Goal: Check status: Check status

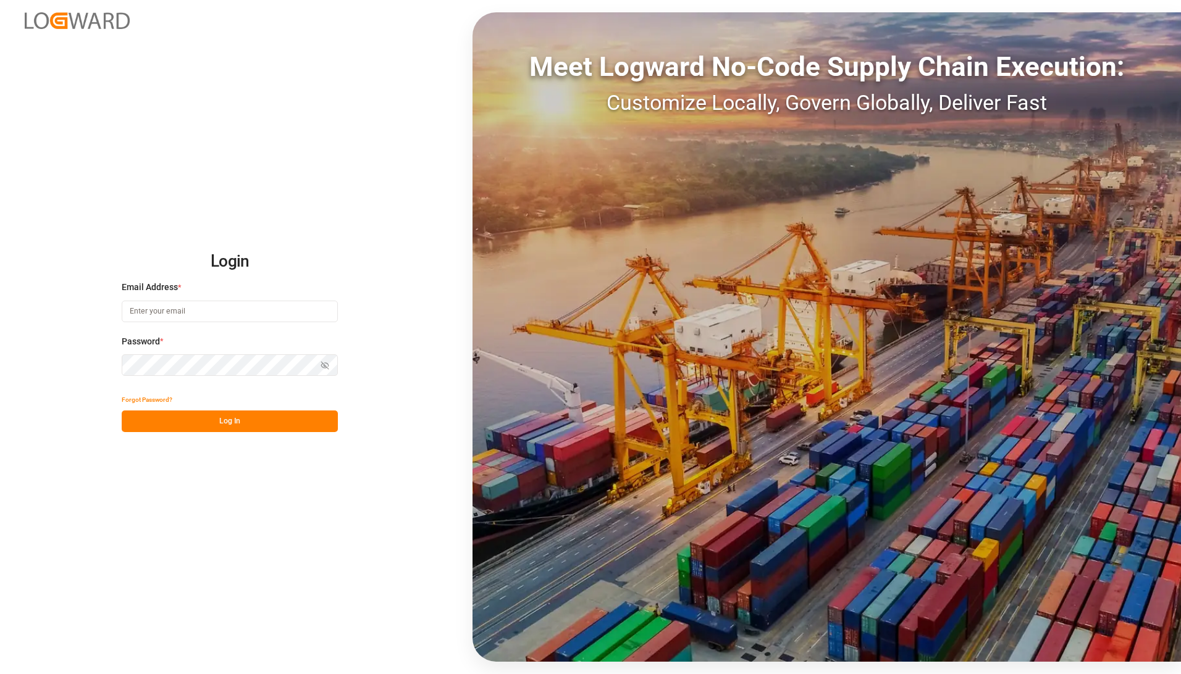
type input "andreas.loewen@melitta.de"
click at [196, 423] on button "Log In" at bounding box center [230, 422] width 216 height 22
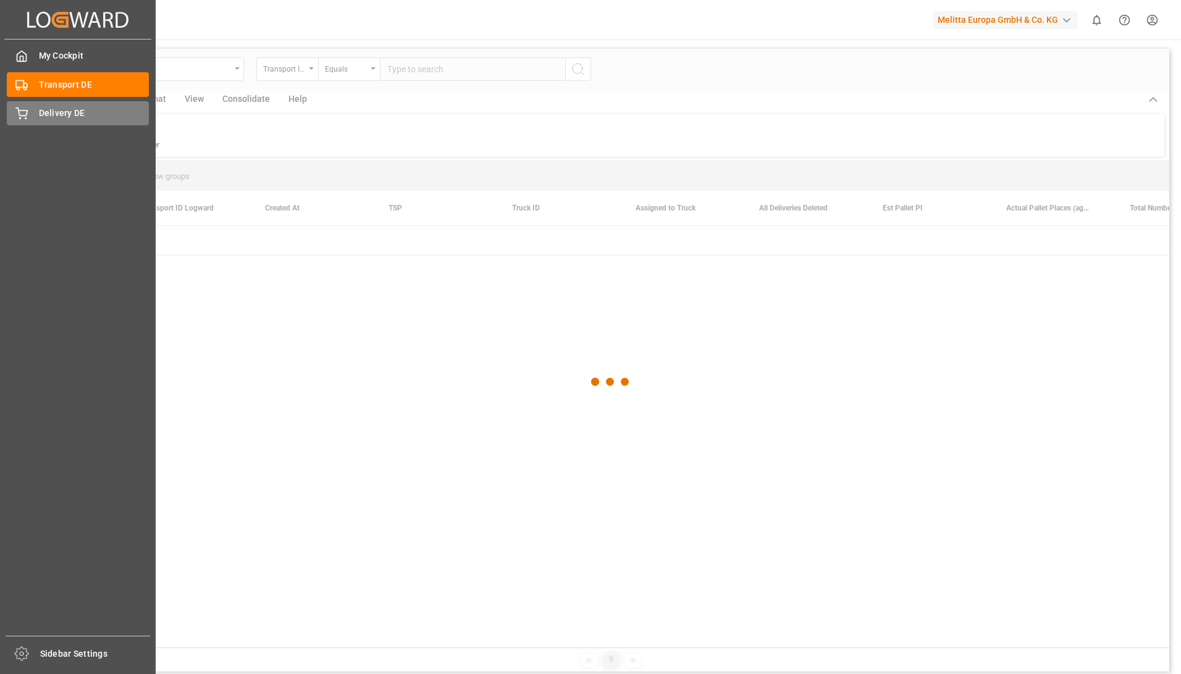
click at [25, 117] on icon at bounding box center [21, 113] width 12 height 12
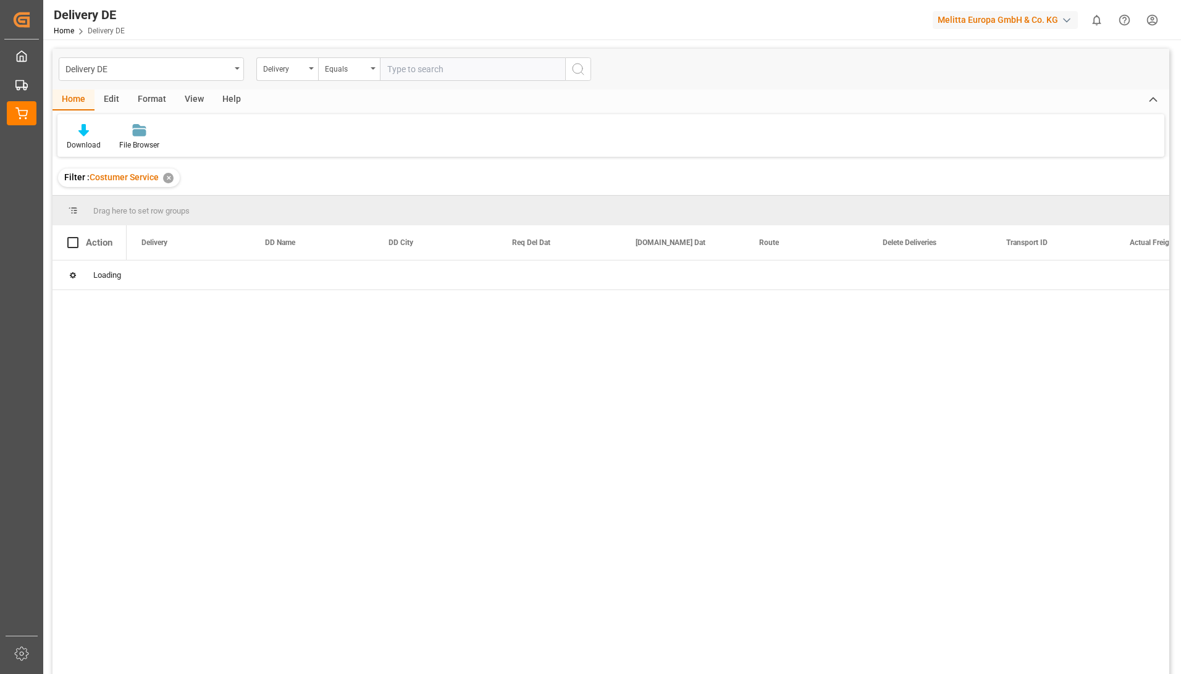
click at [409, 71] on input "text" at bounding box center [472, 68] width 185 height 23
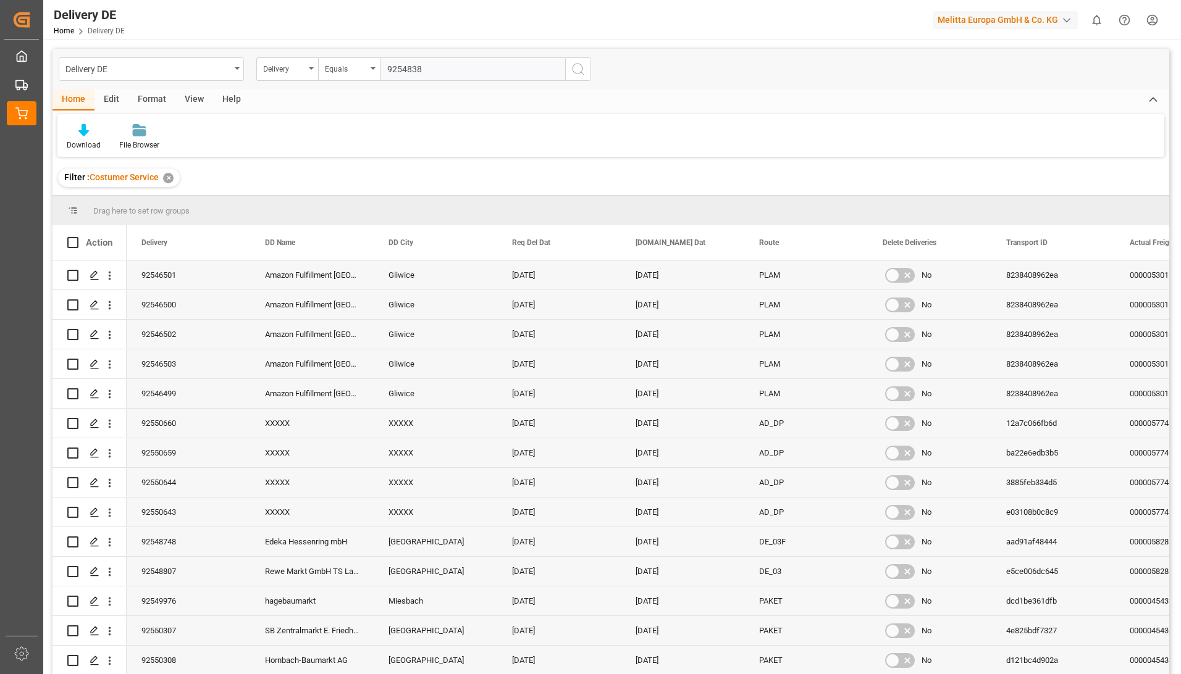
type input "92548388"
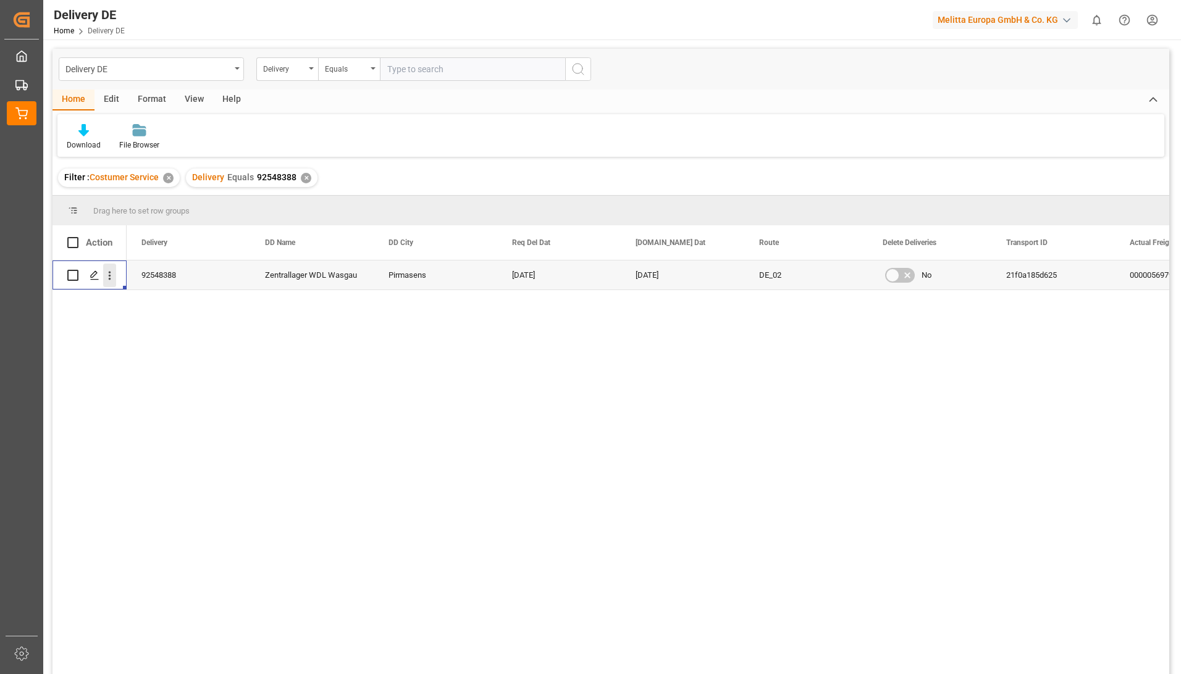
click at [115, 277] on icon "open menu" at bounding box center [109, 275] width 13 height 13
click at [143, 298] on span "Open in new tab" at bounding box center [191, 301] width 112 height 13
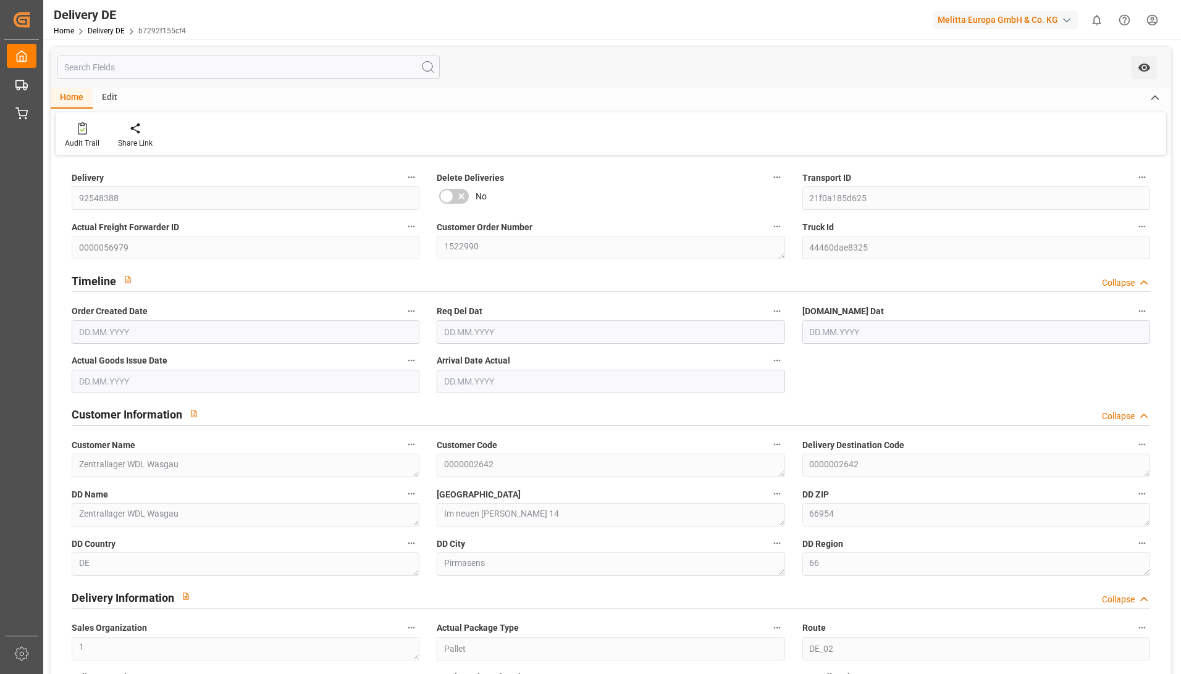
type input "6"
type input "4"
type input "[DATE]"
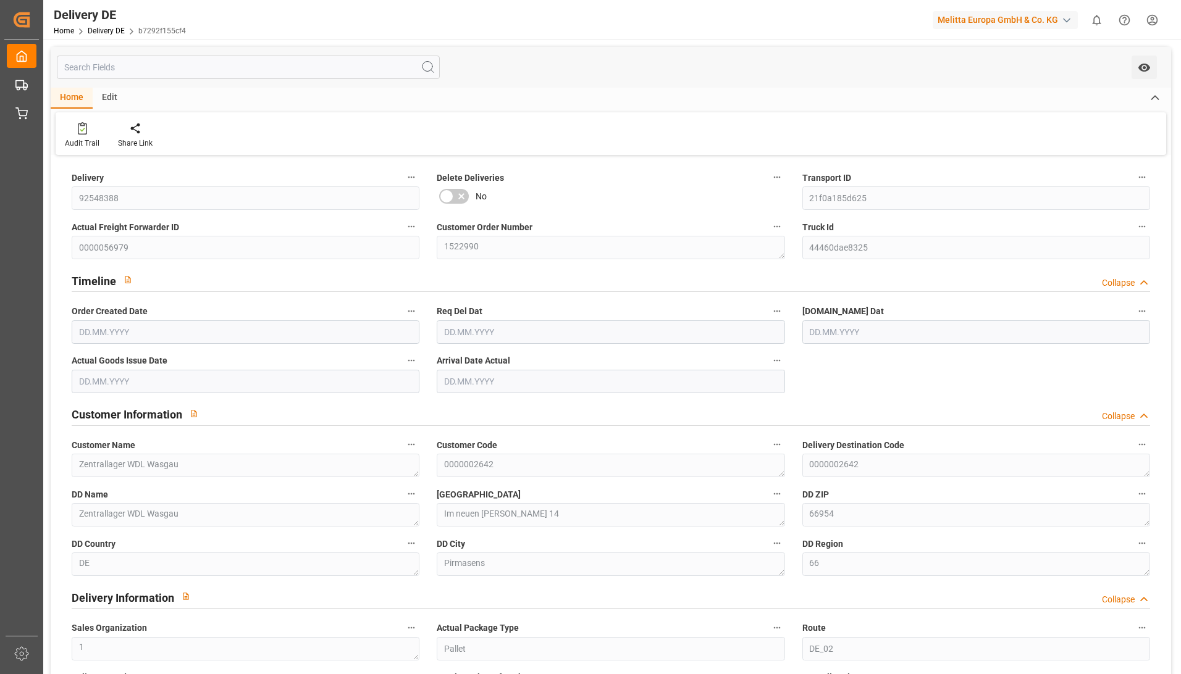
type input "[DATE]"
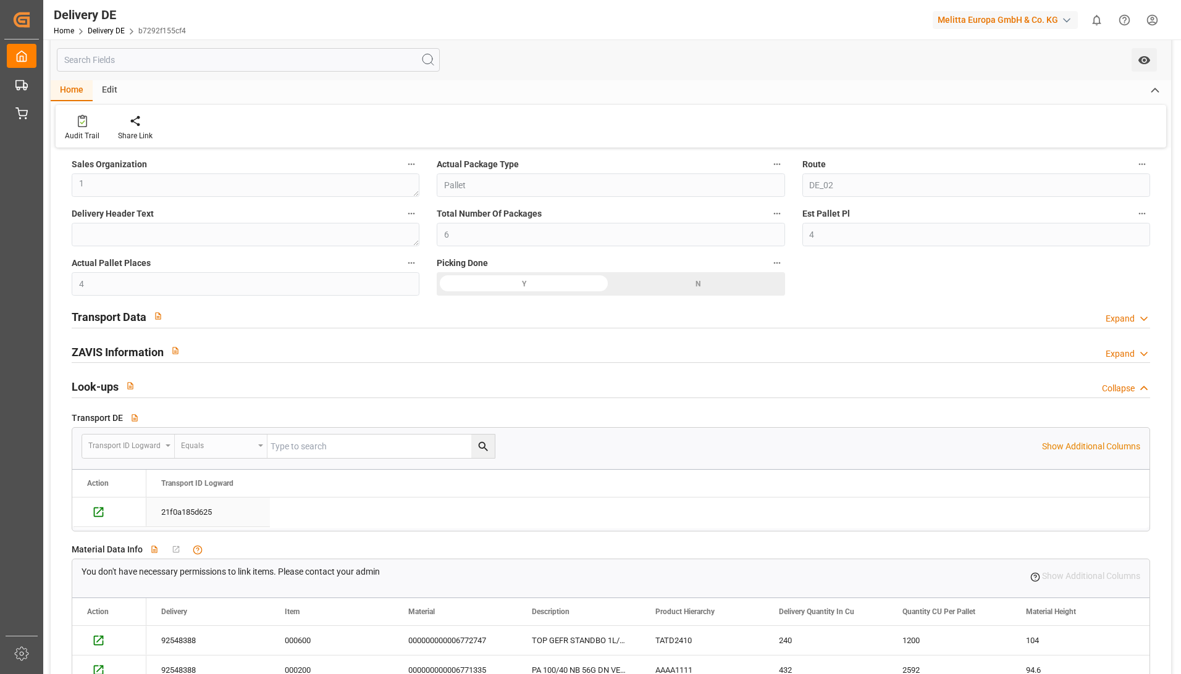
scroll to position [556, 0]
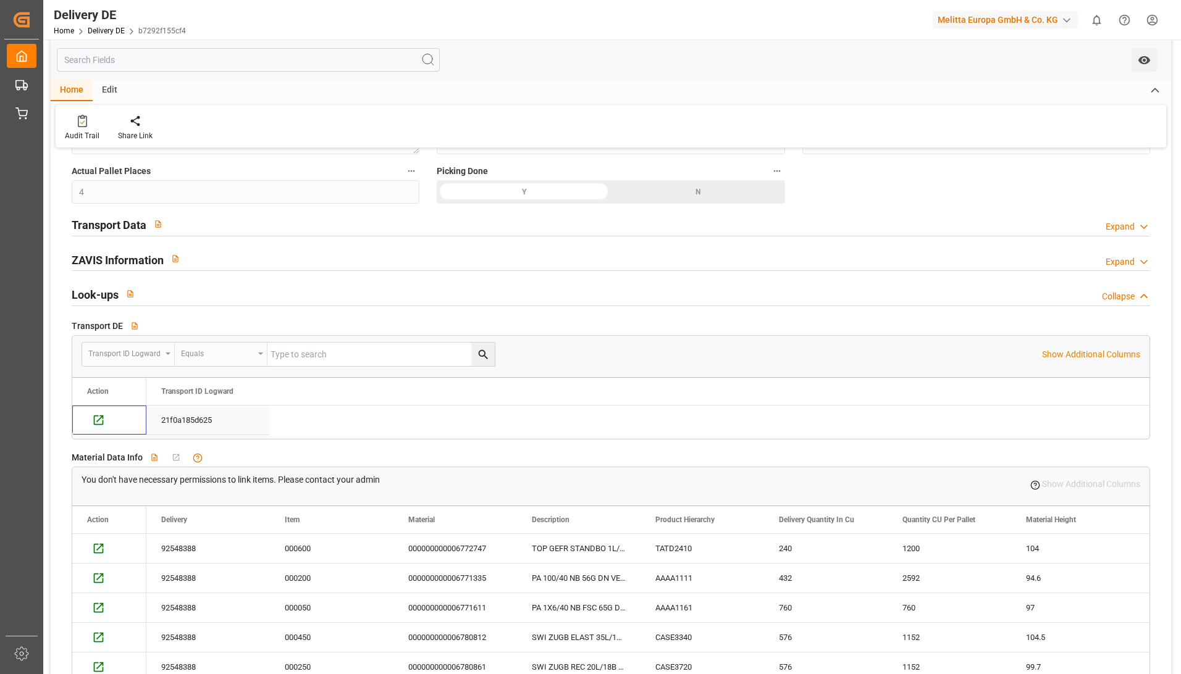
click at [107, 420] on div "Press SPACE to select this row." at bounding box center [109, 418] width 44 height 24
click at [99, 421] on icon "Press SPACE to deselect this row." at bounding box center [99, 421] width 10 height 10
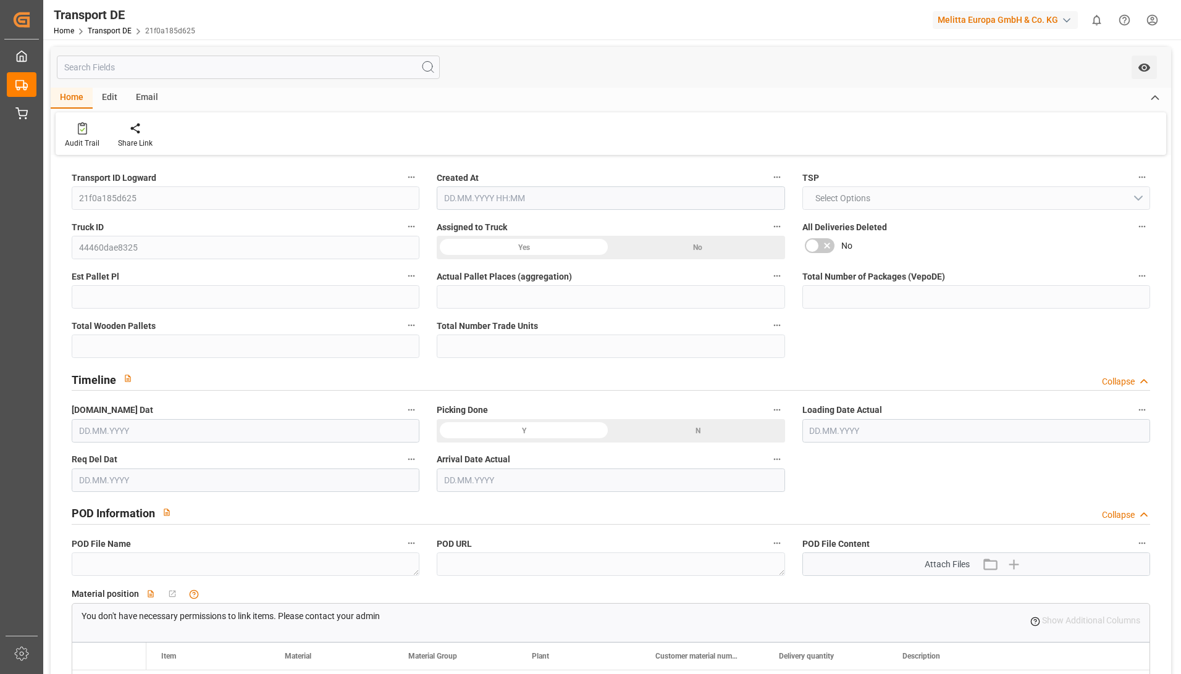
type input "4"
type input "6"
type input "5"
type input "450"
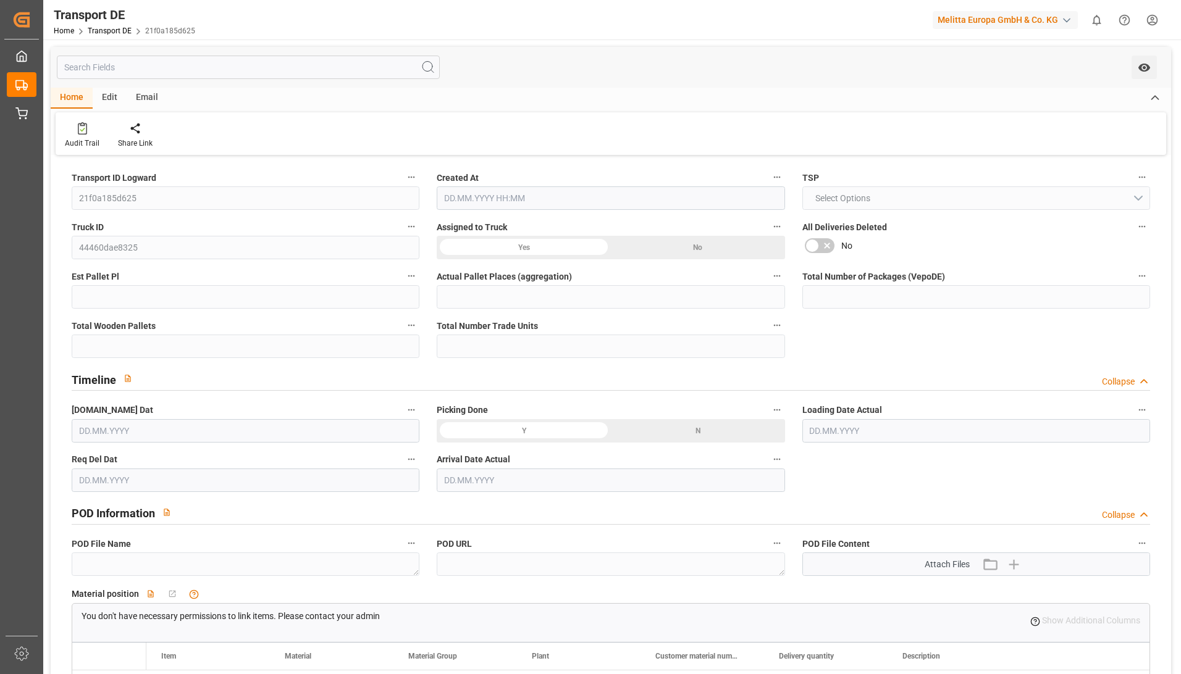
type input "279.0835"
type input "189.8485"
type input "12.08.2025 21:01"
type input "[DATE]"
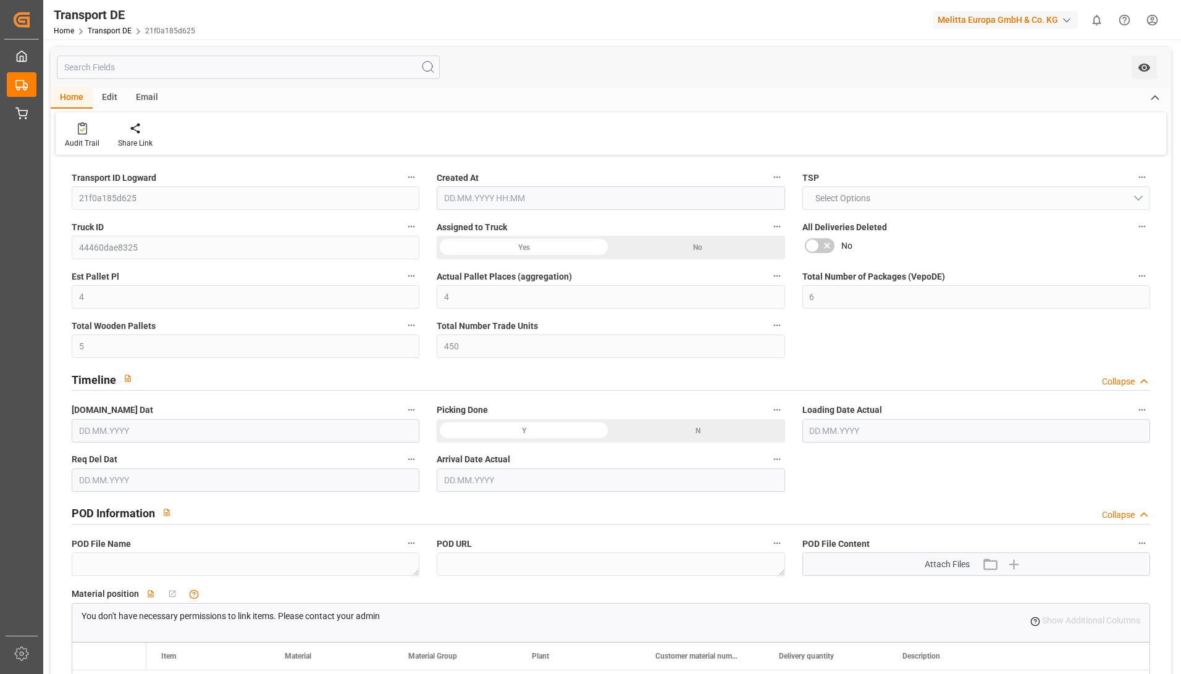
type input "[DATE]"
